Goal: Information Seeking & Learning: Learn about a topic

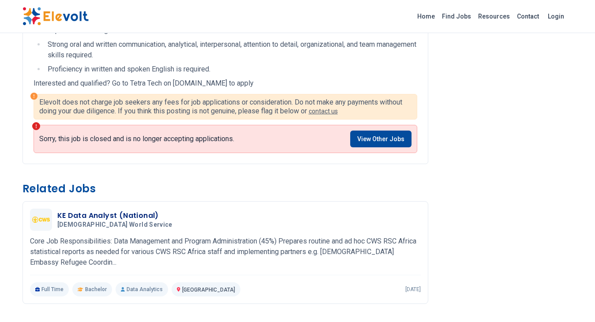
scroll to position [573, 0]
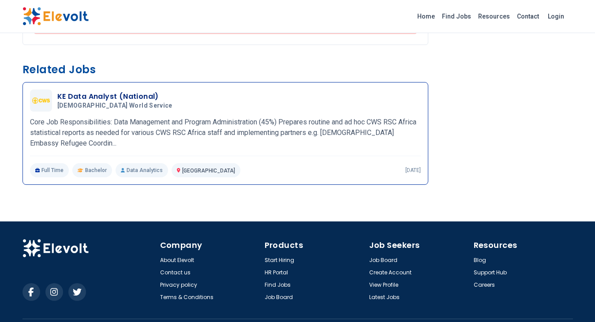
click at [53, 171] on p "Full Time" at bounding box center [49, 170] width 39 height 14
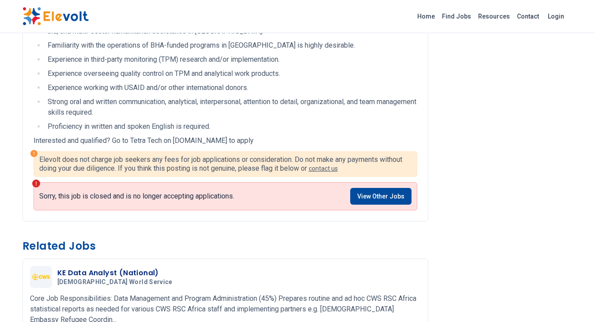
scroll to position [309, 0]
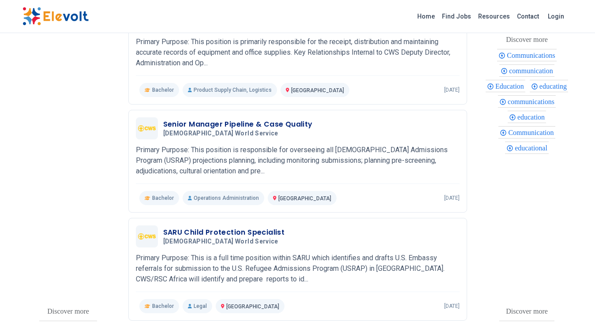
scroll to position [1101, 0]
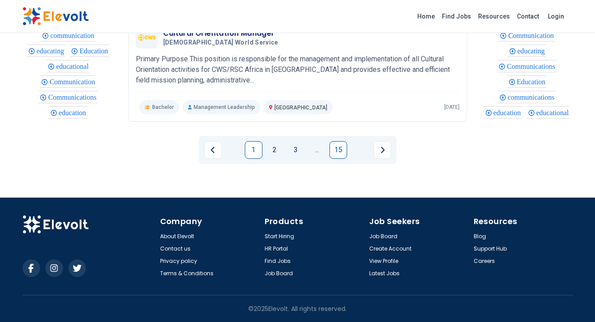
click at [339, 152] on link "15" at bounding box center [338, 150] width 18 height 18
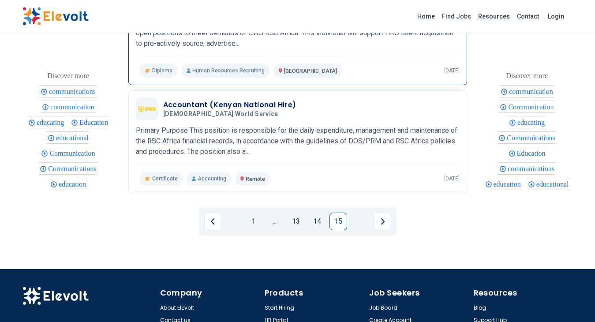
scroll to position [705, 0]
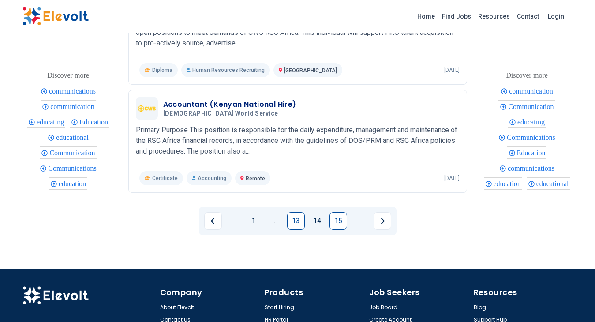
click at [292, 220] on link "13" at bounding box center [296, 221] width 18 height 18
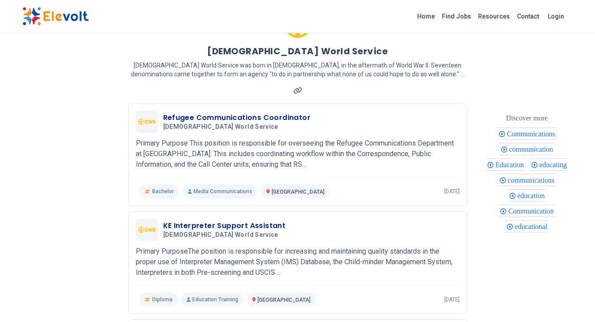
scroll to position [0, 0]
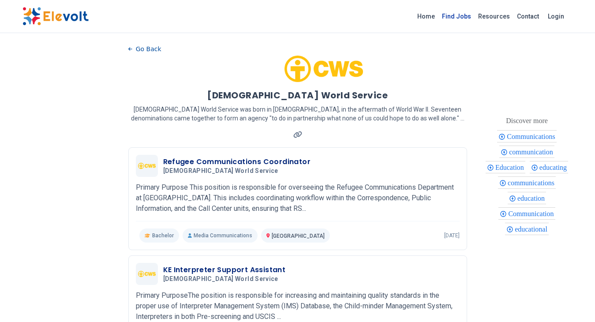
click at [457, 17] on link "Find Jobs" at bounding box center [456, 16] width 36 height 14
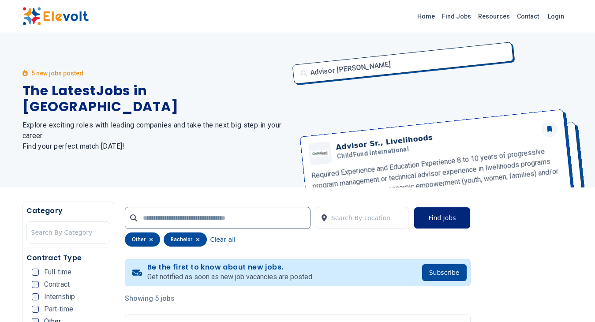
click at [430, 219] on button "Find Jobs" at bounding box center [442, 218] width 56 height 22
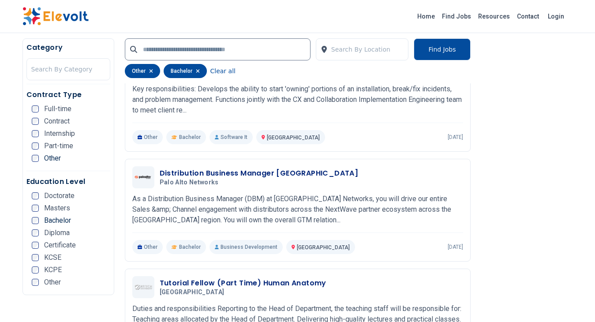
scroll to position [705, 0]
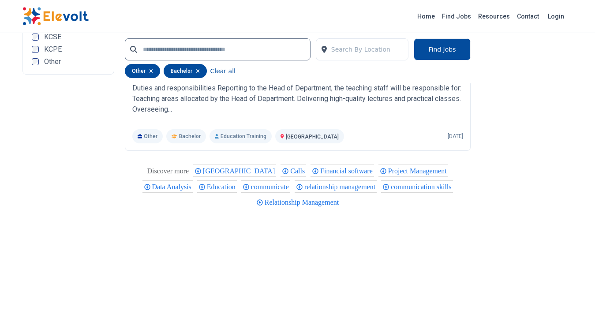
click at [388, 170] on span "Project Management" at bounding box center [418, 170] width 61 height 7
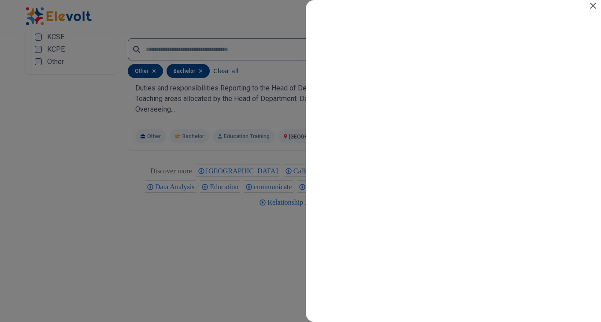
scroll to position [0, 0]
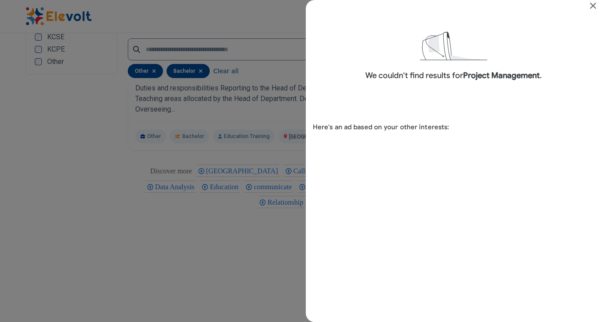
click at [593, 4] on icon "Close" at bounding box center [593, 5] width 11 height 11
